Goal: Task Accomplishment & Management: Complete application form

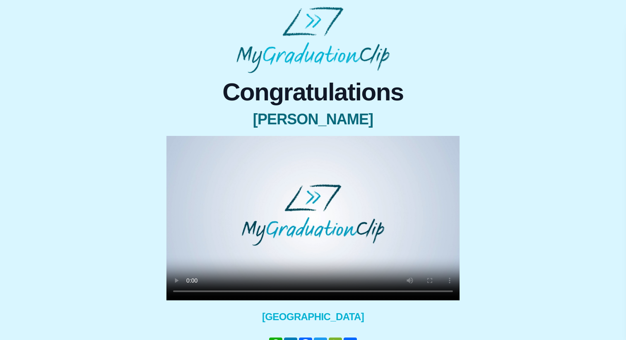
click at [256, 225] on video at bounding box center [312, 218] width 293 height 165
click at [264, 216] on video at bounding box center [312, 218] width 293 height 165
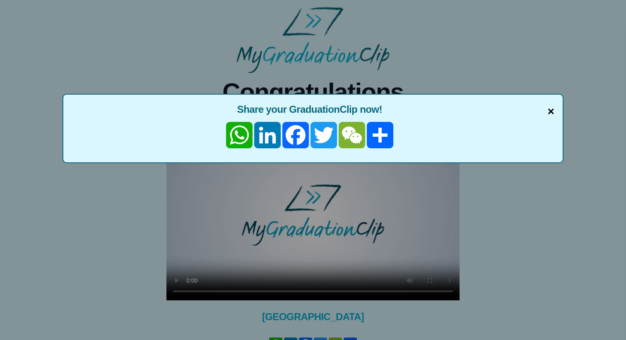
click at [550, 109] on span "×" at bounding box center [550, 111] width 7 height 17
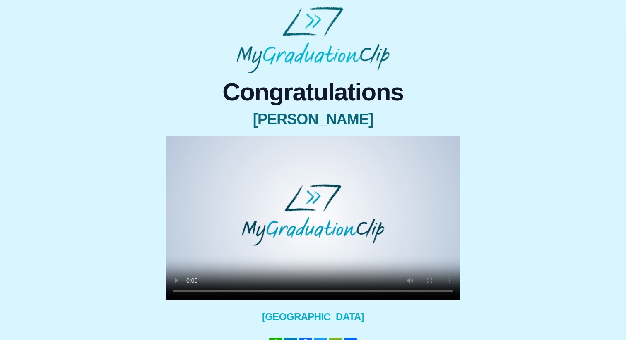
click at [309, 226] on video at bounding box center [312, 218] width 293 height 165
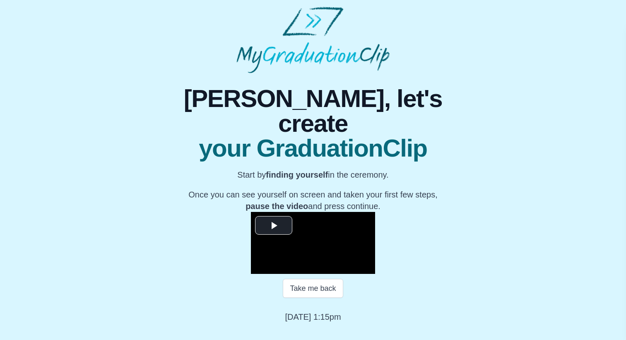
scroll to position [79, 0]
click at [273, 225] on span "Video Player" at bounding box center [273, 225] width 0 height 0
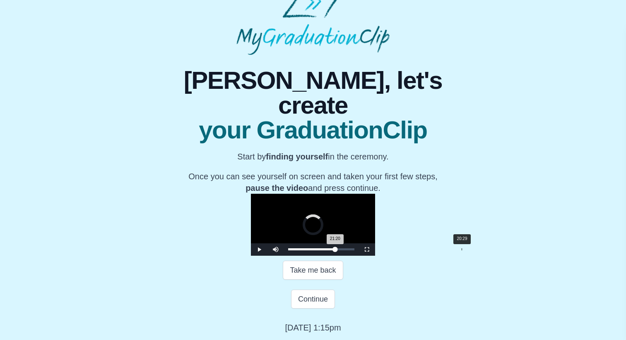
click at [358, 256] on div "Loaded : 0% 20:29 21:20 Progress : 0%" at bounding box center [321, 250] width 74 height 12
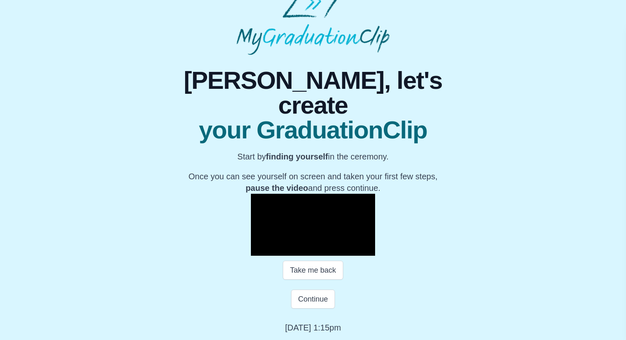
click at [259, 250] on span "Video Player" at bounding box center [259, 250] width 0 height 0
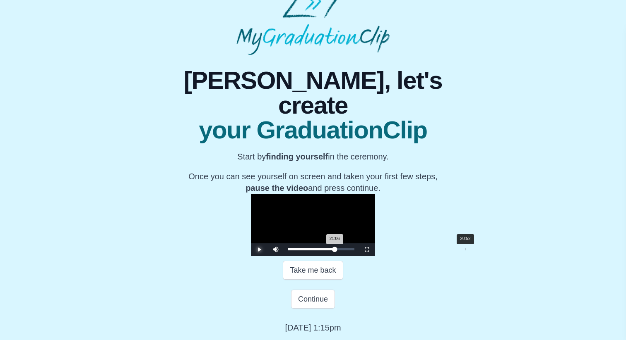
click at [334, 251] on div "21:06 Progress : 0%" at bounding box center [311, 250] width 46 height 2
click at [334, 251] on div "21:07 Progress : 0%" at bounding box center [311, 250] width 46 height 2
click at [259, 250] on span "Video Player" at bounding box center [259, 250] width 0 height 0
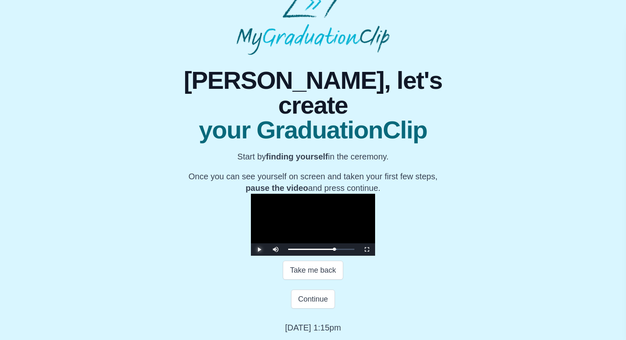
click at [259, 250] on span "Video Player" at bounding box center [259, 250] width 0 height 0
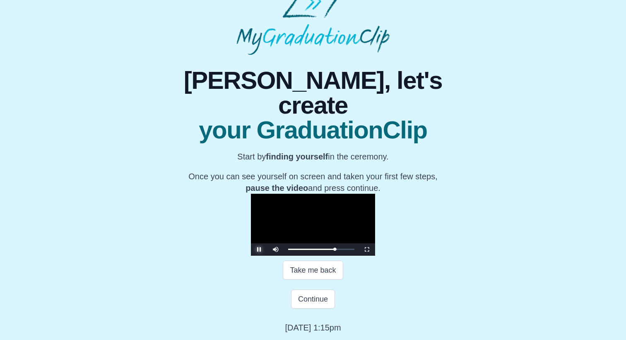
click at [259, 250] on span "Video Player" at bounding box center [259, 250] width 0 height 0
click at [307, 309] on button "Continue" at bounding box center [313, 299] width 44 height 19
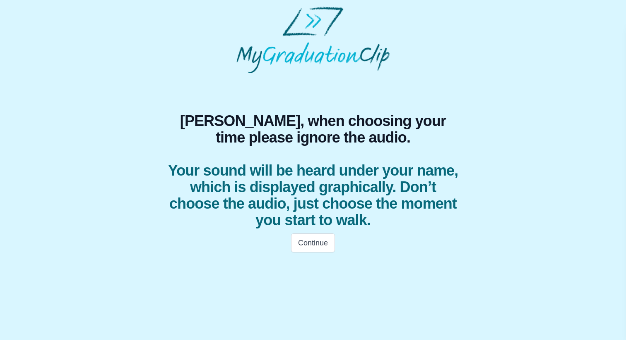
scroll to position [0, 0]
click at [269, 128] on span "NORA, when choosing your time please ignore the audio." at bounding box center [312, 129] width 293 height 33
click at [320, 240] on button "Continue" at bounding box center [313, 243] width 44 height 19
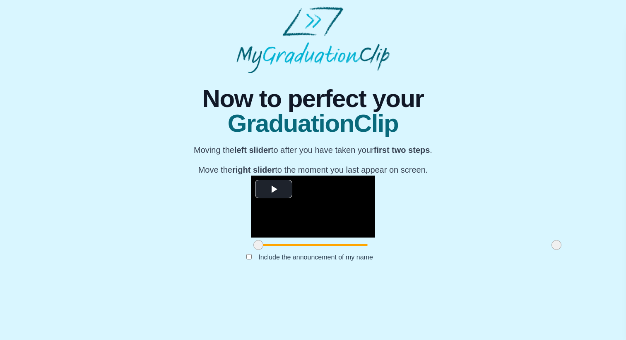
scroll to position [59, 0]
drag, startPoint x: 165, startPoint y: 301, endPoint x: 291, endPoint y: 295, distance: 125.9
click at [376, 253] on div at bounding box center [383, 245] width 15 height 15
drag, startPoint x: 463, startPoint y: 301, endPoint x: 477, endPoint y: 301, distance: 14.1
click at [477, 278] on div "**********" at bounding box center [313, 175] width 612 height 205
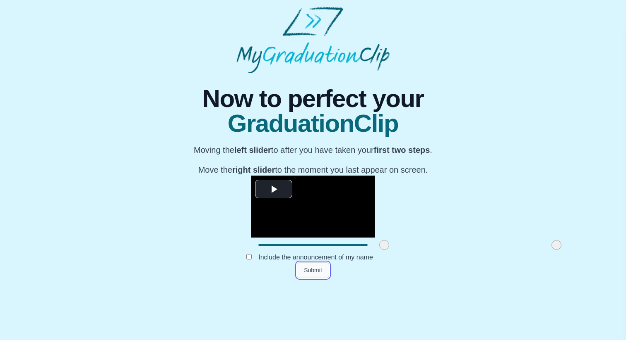
click at [320, 278] on button "Submit" at bounding box center [313, 271] width 32 height 16
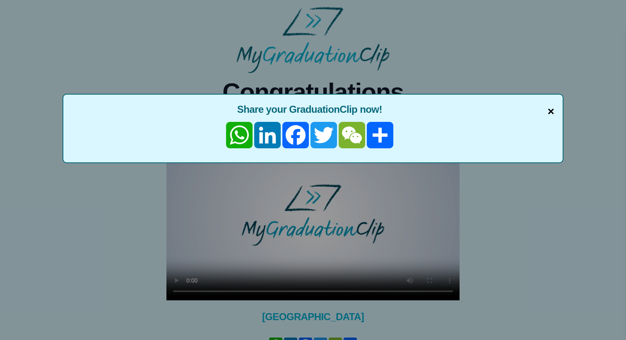
click at [552, 110] on span "×" at bounding box center [550, 111] width 7 height 17
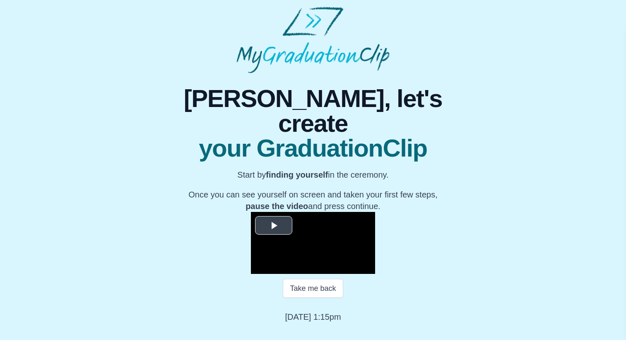
scroll to position [79, 0]
click at [273, 225] on span "Video Player" at bounding box center [273, 225] width 0 height 0
click at [252, 212] on video "Video Player" at bounding box center [313, 243] width 124 height 62
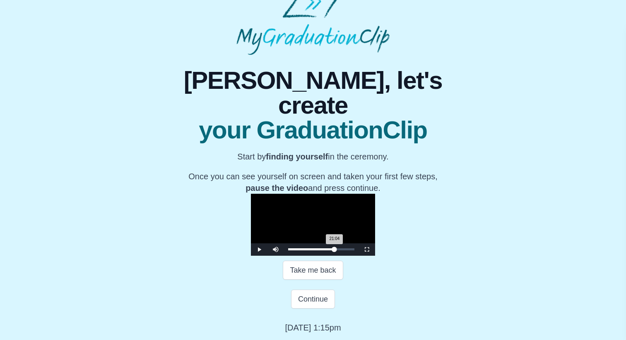
click at [334, 251] on div "21:04 Progress : 0%" at bounding box center [311, 250] width 46 height 2
click at [251, 256] on video "Video Player" at bounding box center [313, 225] width 124 height 62
click at [259, 250] on span "Video Player" at bounding box center [259, 250] width 0 height 0
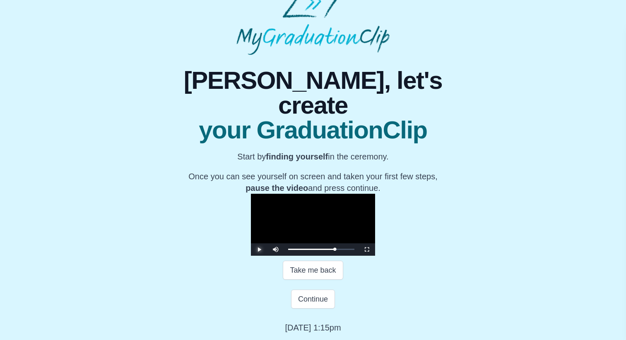
click at [259, 250] on span "Video Player" at bounding box center [259, 250] width 0 height 0
click at [334, 251] on div "21:06 Progress : 0%" at bounding box center [311, 250] width 46 height 2
click at [259, 250] on span "Video Player" at bounding box center [259, 250] width 0 height 0
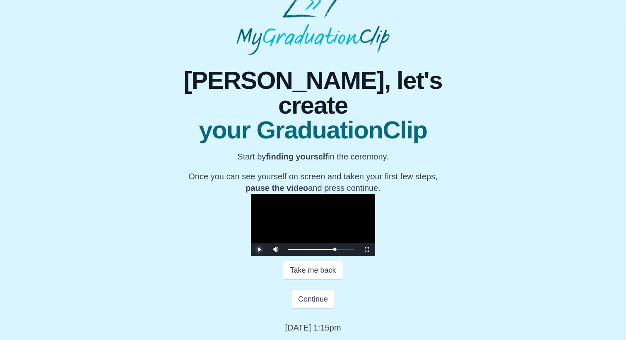
click at [259, 250] on span "Video Player" at bounding box center [259, 250] width 0 height 0
click at [307, 309] on button "Continue" at bounding box center [313, 299] width 44 height 19
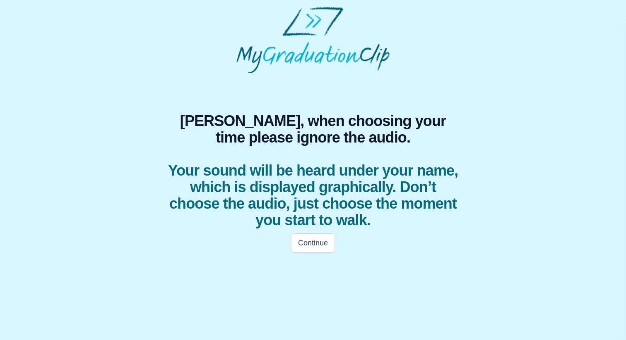
scroll to position [0, 0]
click at [321, 249] on button "Continue" at bounding box center [313, 243] width 44 height 19
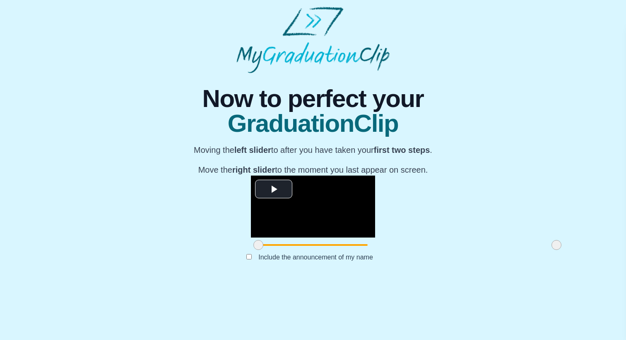
scroll to position [59, 0]
drag, startPoint x: 162, startPoint y: 300, endPoint x: 311, endPoint y: 295, distance: 148.6
click at [400, 250] on span at bounding box center [405, 245] width 10 height 10
click at [273, 189] on span "Video Player" at bounding box center [273, 189] width 0 height 0
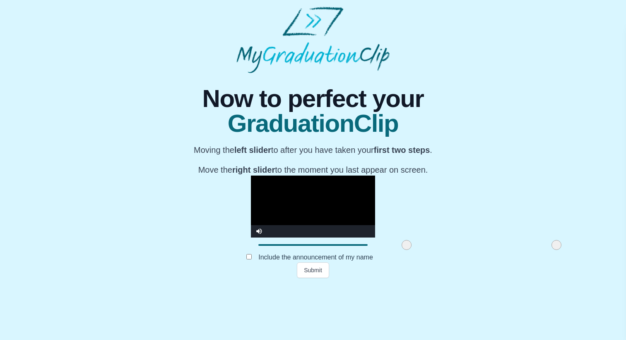
click at [285, 238] on video "Video Player" at bounding box center [313, 207] width 124 height 62
click at [403, 250] on span at bounding box center [408, 245] width 10 height 10
click at [306, 278] on button "Submit" at bounding box center [313, 271] width 32 height 16
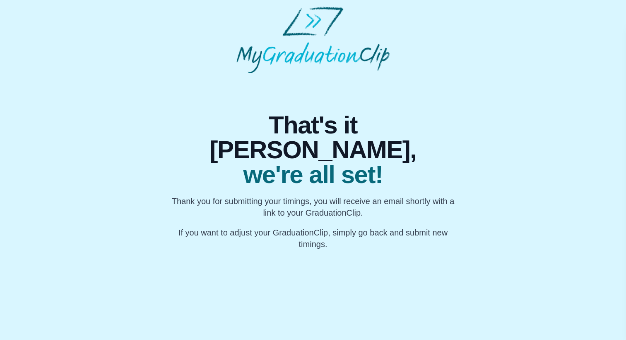
scroll to position [0, 0]
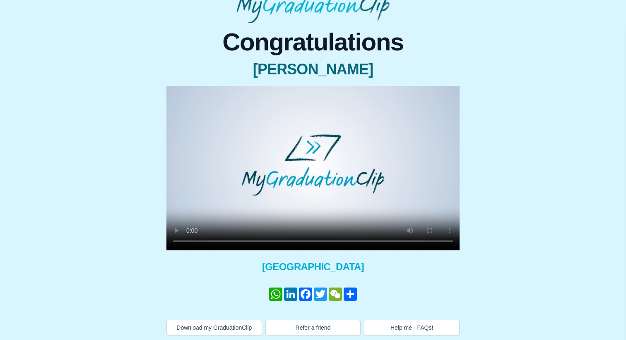
scroll to position [52, 0]
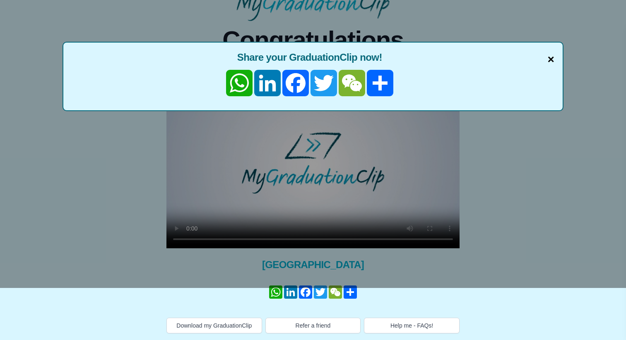
click at [549, 58] on span "×" at bounding box center [550, 59] width 7 height 17
